Goal: Information Seeking & Learning: Learn about a topic

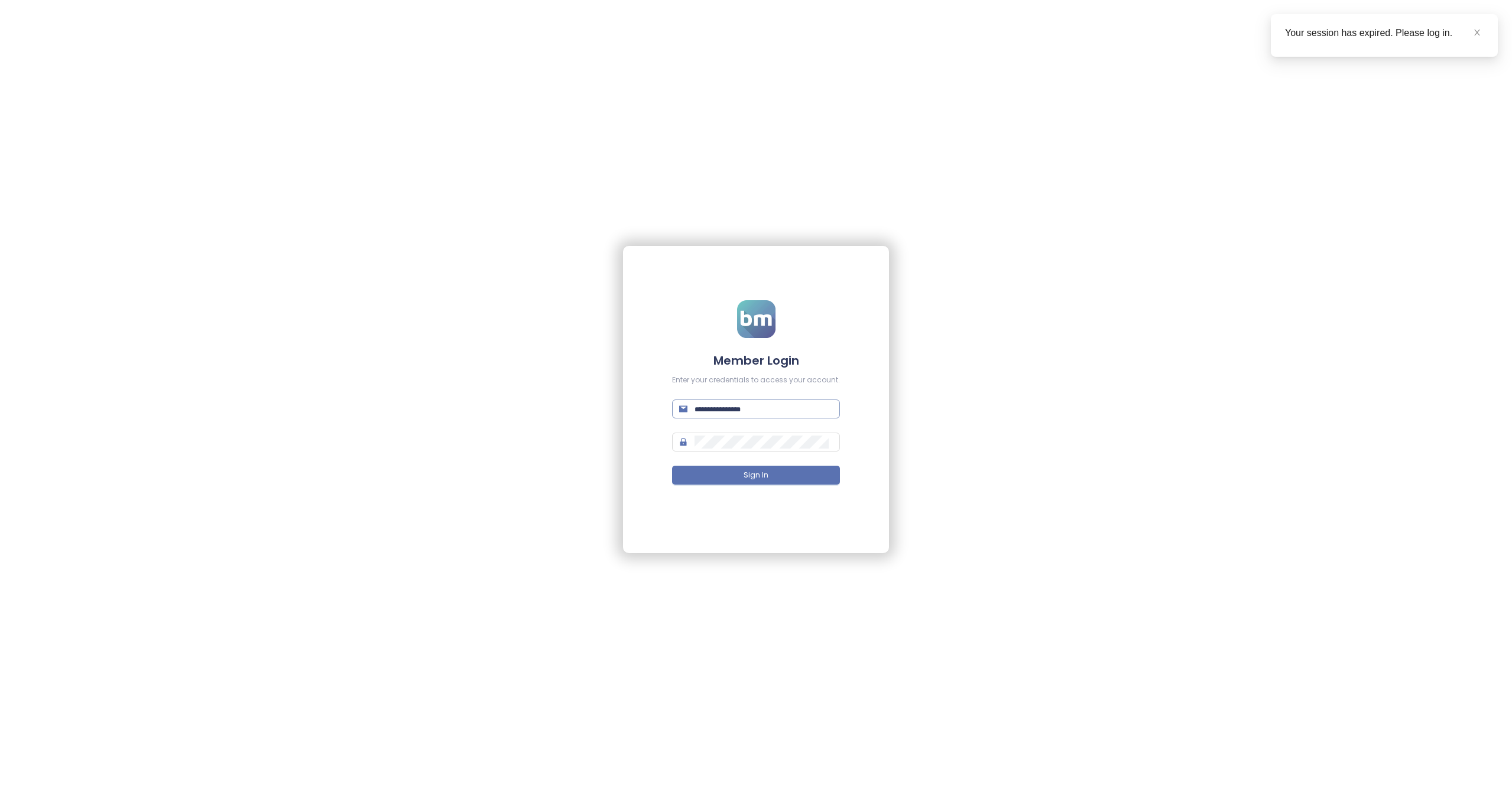
click at [718, 415] on input "text" at bounding box center [763, 409] width 138 height 13
paste input "**********"
type input "**********"
click at [785, 475] on button "Sign In" at bounding box center [755, 476] width 167 height 19
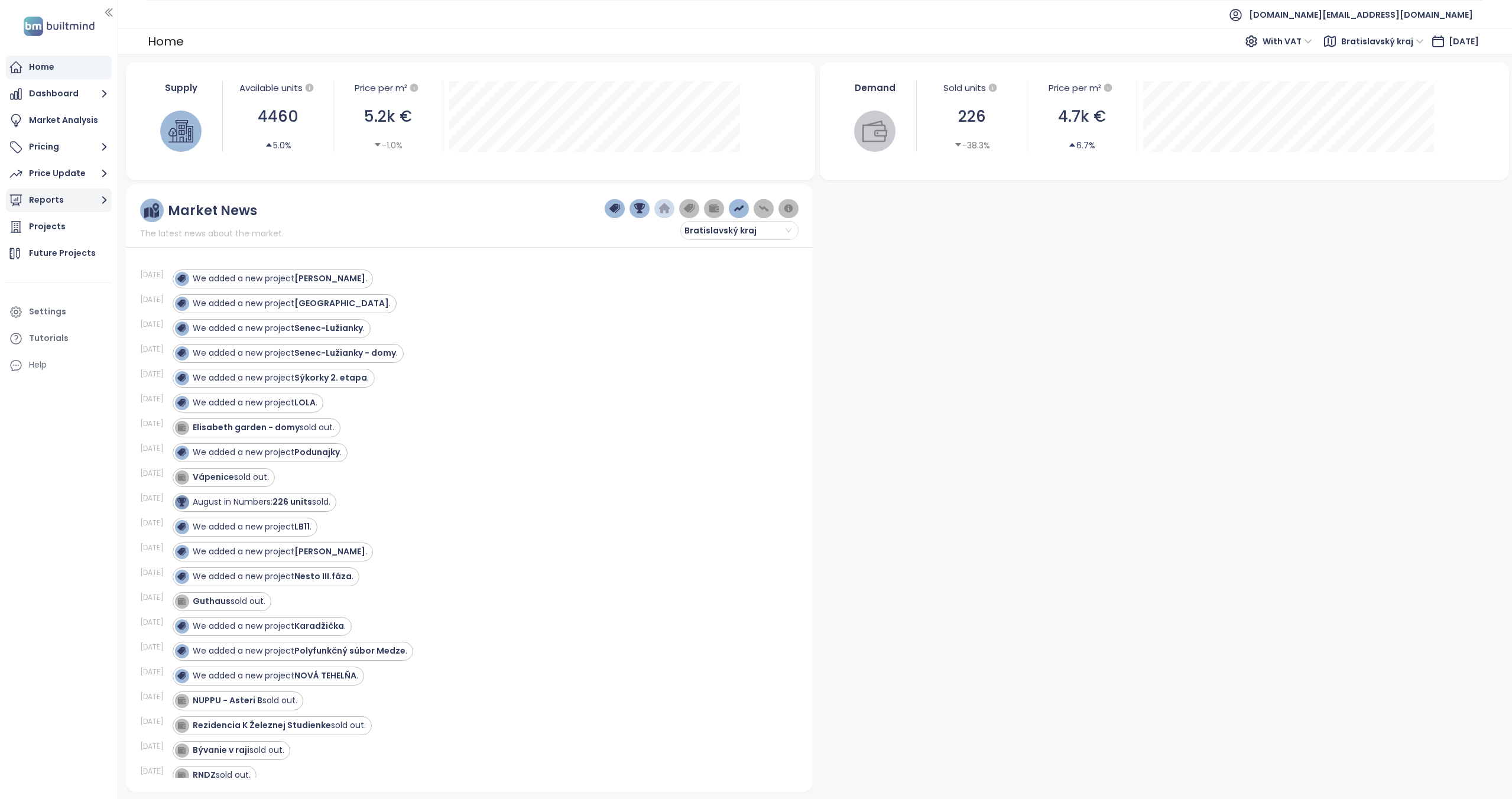
click at [78, 195] on button "Reports" at bounding box center [58, 200] width 106 height 23
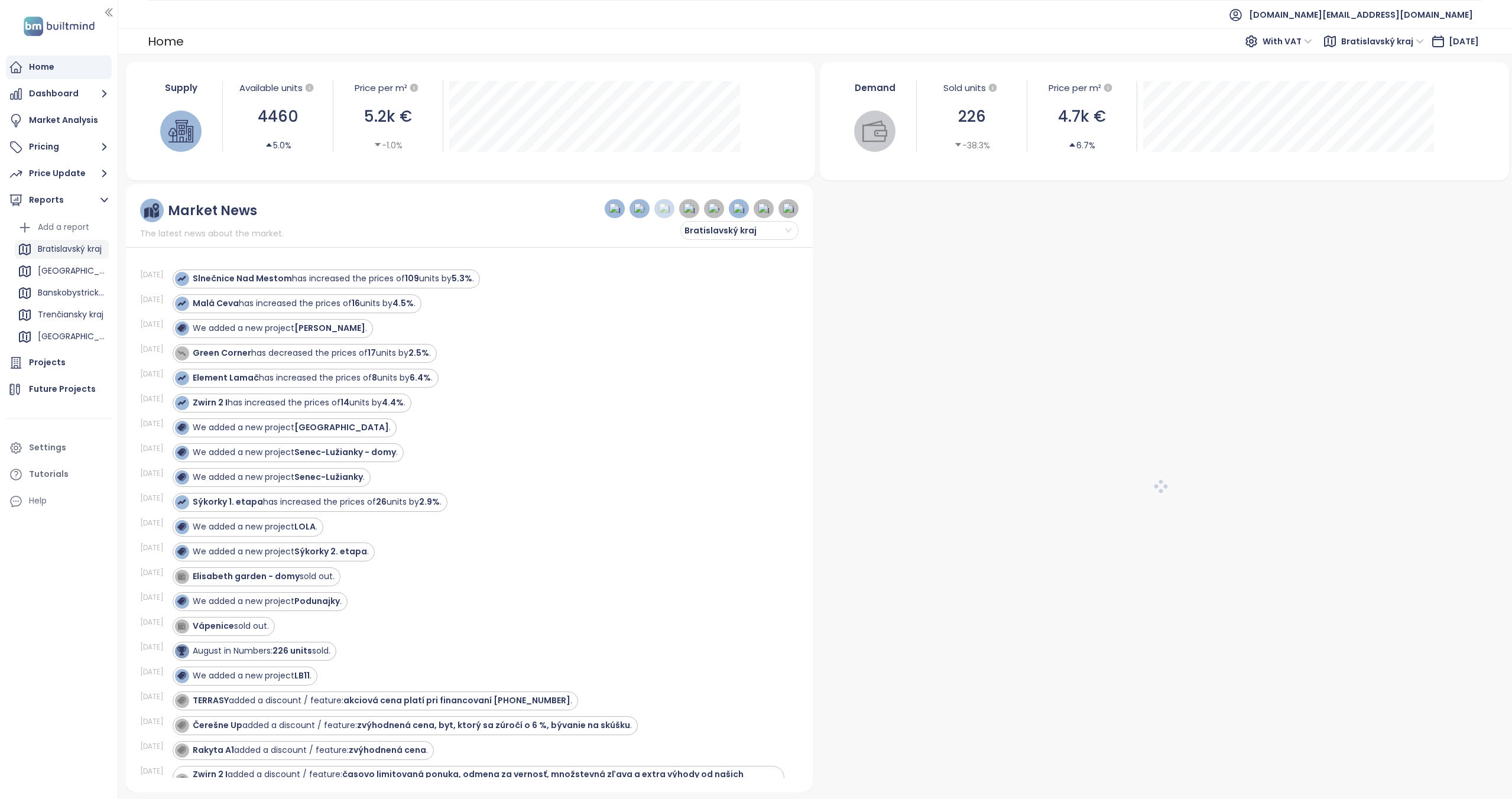
click at [63, 247] on div "Bratislavský kraj" at bounding box center [70, 249] width 64 height 15
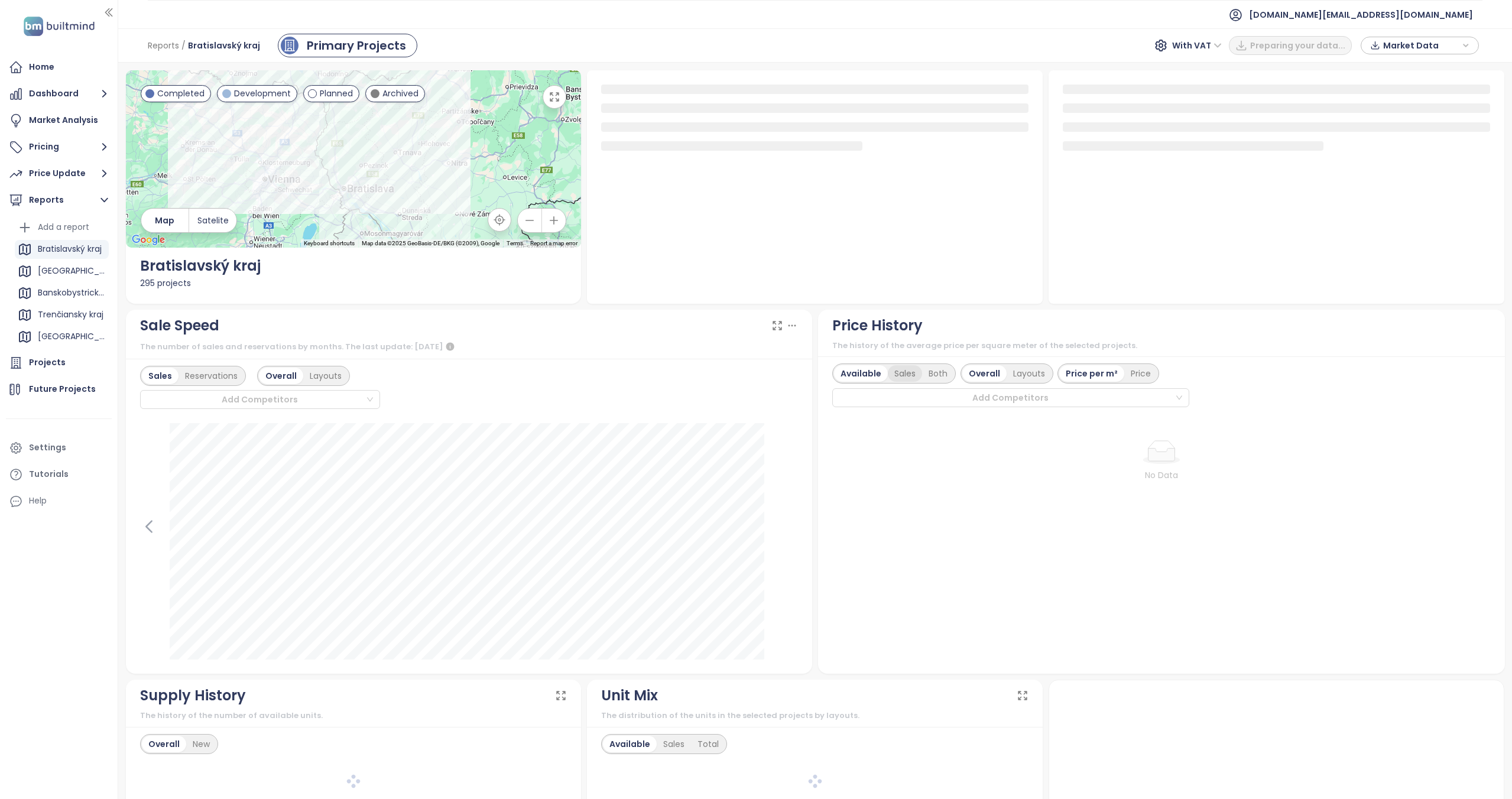
click at [910, 371] on div "Sales" at bounding box center [904, 373] width 34 height 16
click at [1015, 370] on div "Layouts" at bounding box center [1027, 373] width 45 height 16
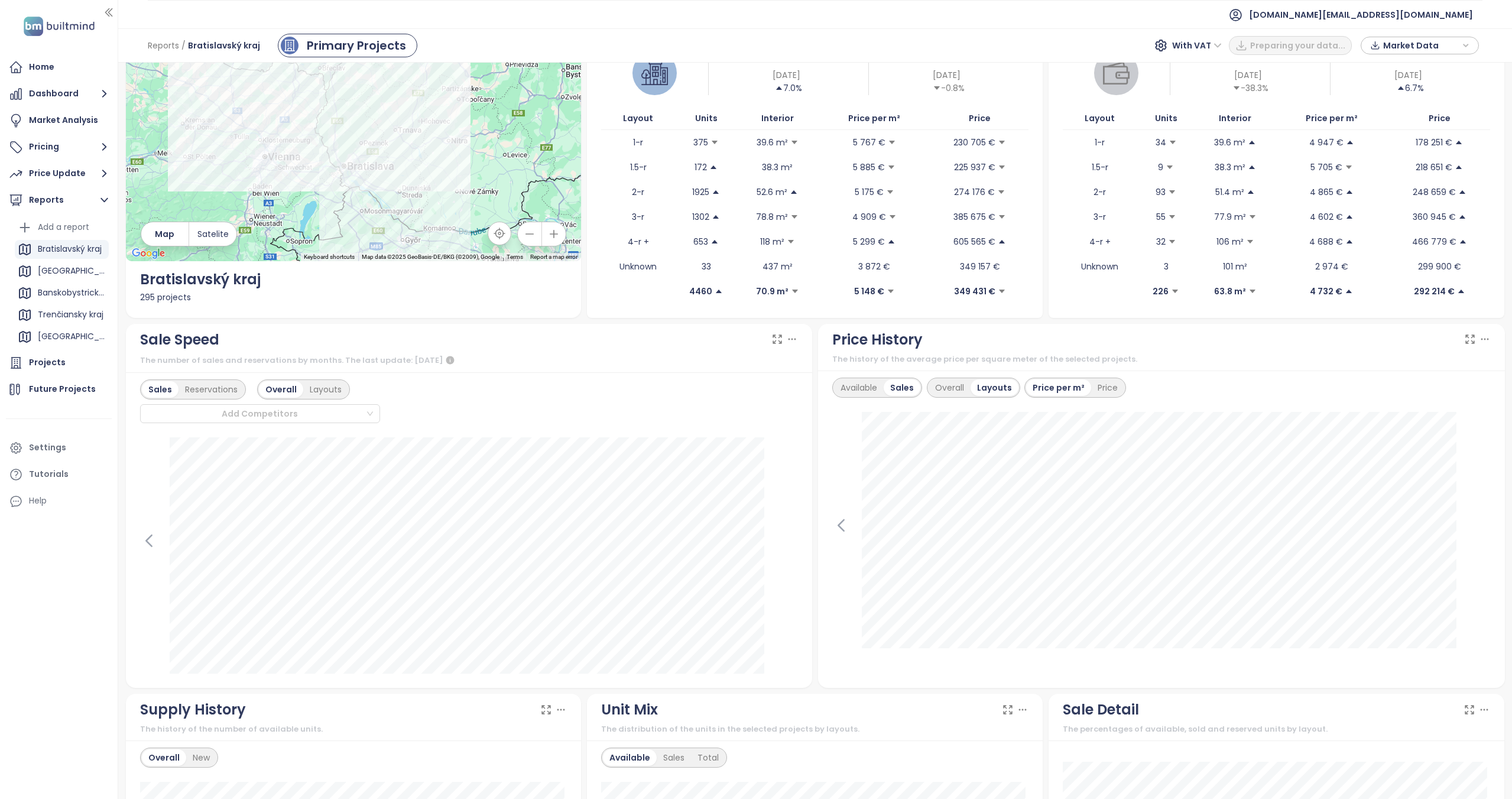
scroll to position [59, 0]
click at [864, 386] on div "Available" at bounding box center [858, 386] width 49 height 16
click at [949, 383] on div "Overall" at bounding box center [951, 386] width 42 height 16
click at [908, 393] on div "Sales" at bounding box center [904, 386] width 34 height 16
click at [1023, 390] on div "Layouts" at bounding box center [1027, 386] width 45 height 16
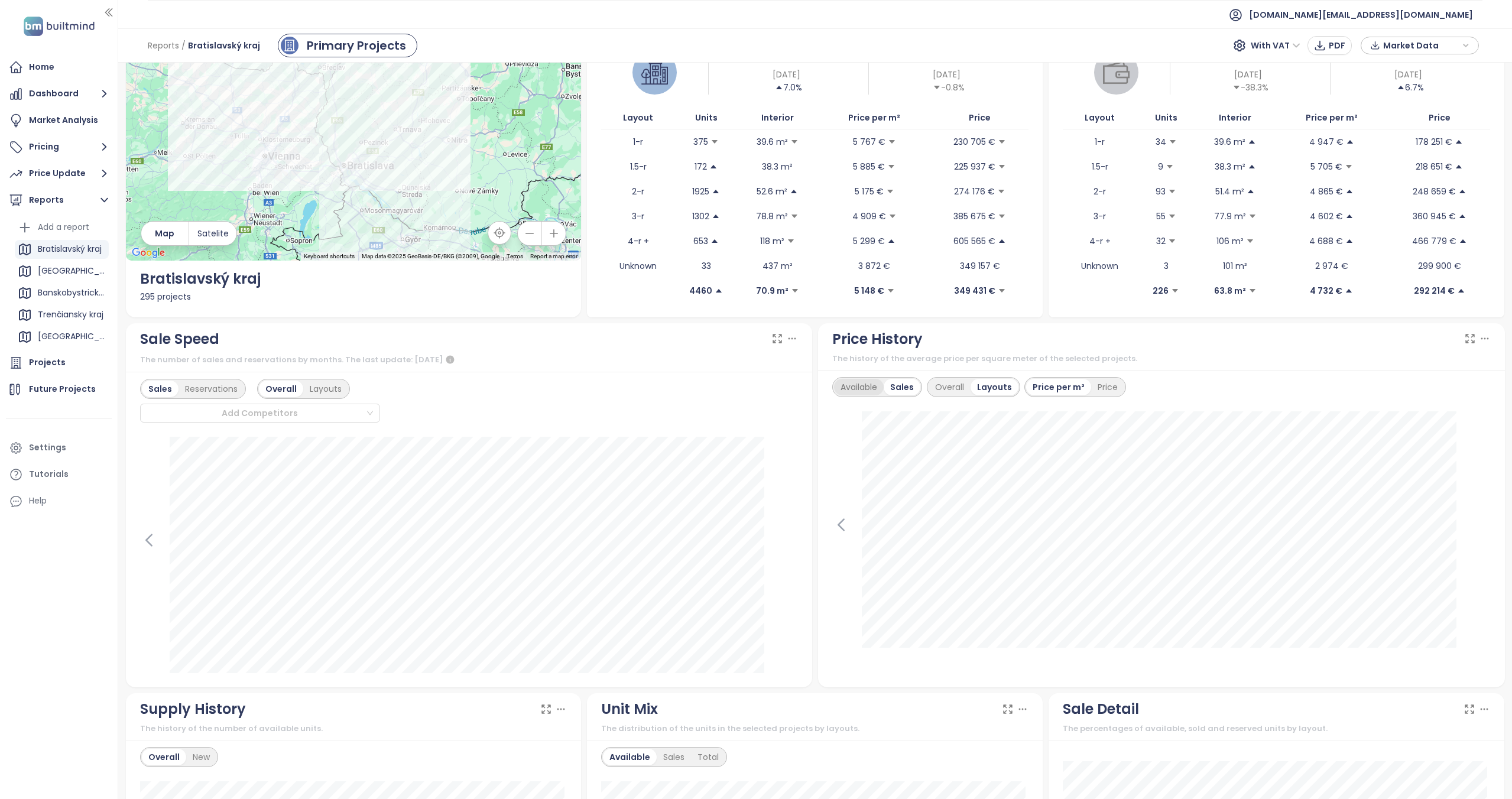
click at [852, 382] on div "Available" at bounding box center [858, 386] width 49 height 16
click at [943, 388] on div "Overall" at bounding box center [951, 386] width 42 height 16
click at [900, 387] on div "Sales" at bounding box center [904, 386] width 34 height 16
click at [1013, 397] on div "Available Sales Both Overall Layouts Price per m² Price Add Competitors" at bounding box center [1010, 399] width 355 height 44
click at [1014, 391] on div "Layouts" at bounding box center [1027, 386] width 45 height 16
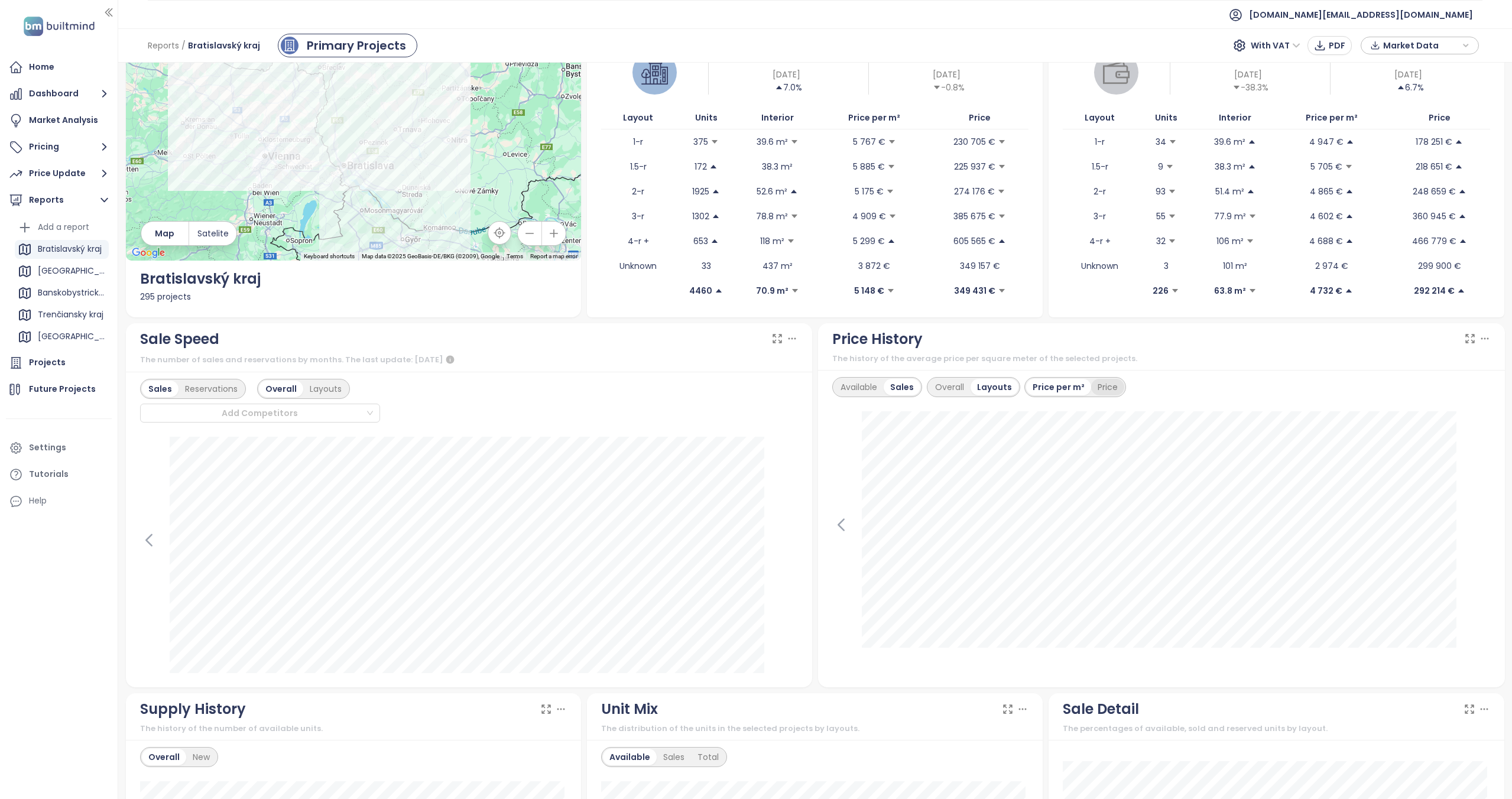
click at [1100, 385] on div "Price" at bounding box center [1107, 386] width 33 height 16
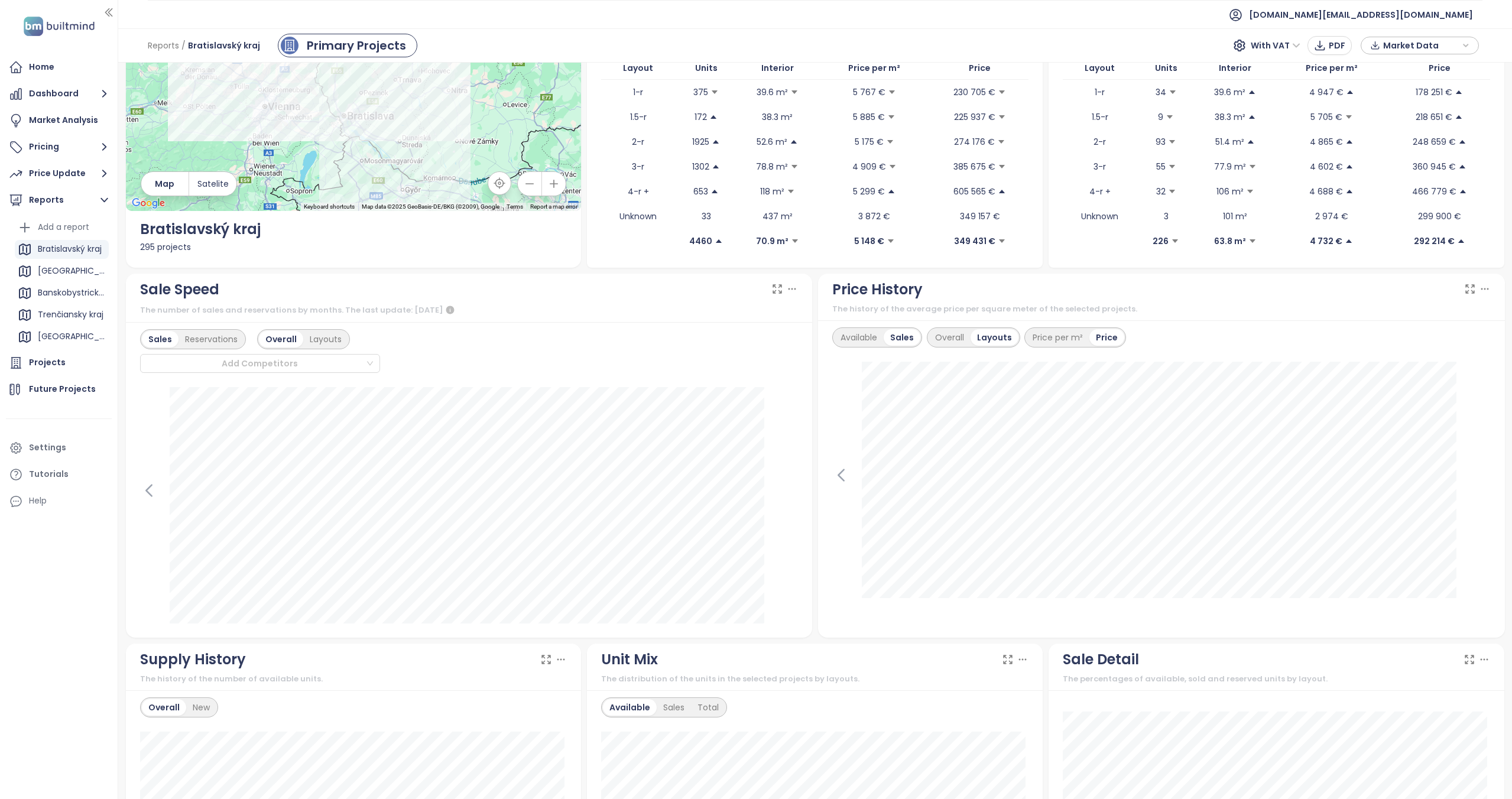
scroll to position [109, 0]
click at [1065, 343] on div "Price per m²" at bounding box center [1057, 336] width 63 height 16
